Goal: Check status: Check status

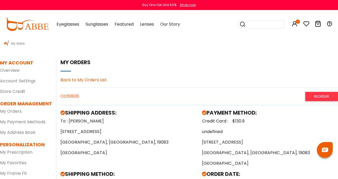
click at [32, 24] on img at bounding box center [26, 24] width 43 height 13
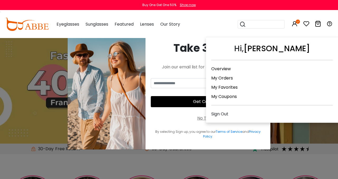
click at [228, 78] on link "My Orders" at bounding box center [222, 78] width 22 height 6
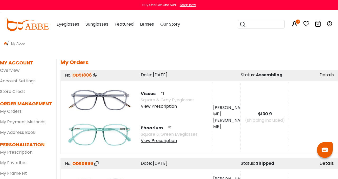
click at [325, 76] on link "Details" at bounding box center [327, 75] width 14 height 6
